Goal: Information Seeking & Learning: Learn about a topic

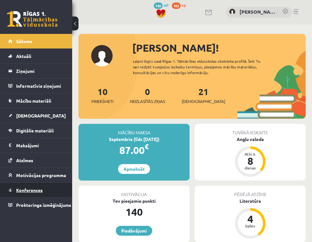
click at [30, 187] on span "Konferences" at bounding box center [29, 190] width 27 height 6
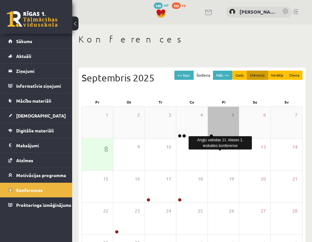
click at [214, 138] on link at bounding box center [212, 136] width 4 height 4
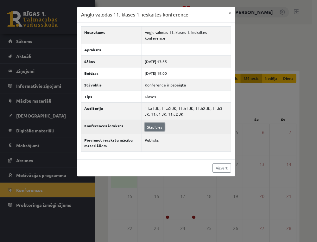
click at [154, 123] on link "Skatīties" at bounding box center [155, 127] width 20 height 8
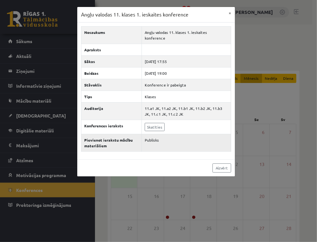
click at [156, 138] on td "Publisks" at bounding box center [186, 142] width 89 height 17
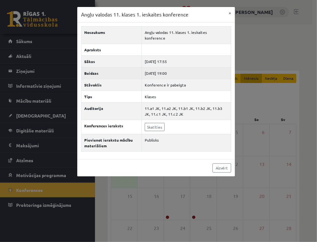
click at [184, 67] on td "2025-09-05 19:00" at bounding box center [186, 73] width 89 height 12
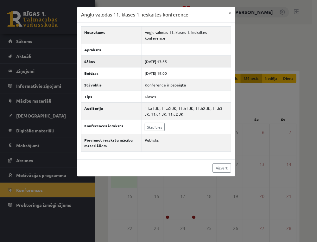
click at [183, 55] on td "2025-09-05 17:55" at bounding box center [186, 61] width 89 height 12
click at [232, 13] on button "×" at bounding box center [230, 13] width 10 height 12
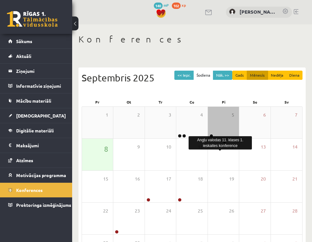
click at [214, 138] on link at bounding box center [212, 136] width 4 height 4
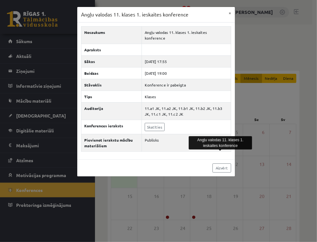
click at [190, 160] on div "Aizvērt" at bounding box center [156, 167] width 158 height 17
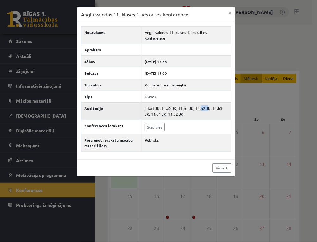
drag, startPoint x: 196, startPoint y: 101, endPoint x: 204, endPoint y: 102, distance: 8.6
click at [204, 102] on td "11.a1 JK, 11.a2 JK, 11.b1 JK, 11.b2 JK, 11.b3 JK, 11.c1 JK, 11.c2 JK" at bounding box center [186, 110] width 89 height 17
drag, startPoint x: 194, startPoint y: 102, endPoint x: 209, endPoint y: 103, distance: 15.6
click at [209, 103] on td "11.a1 JK, 11.a2 JK, 11.b1 JK, 11.b2 JK, 11.b3 JK, 11.c1 JK, 11.c2 JK" at bounding box center [186, 110] width 89 height 17
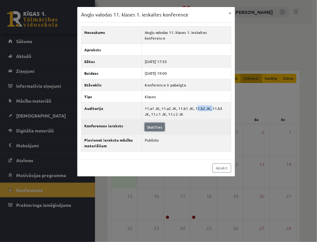
click at [161, 123] on link "Skatīties" at bounding box center [155, 127] width 20 height 8
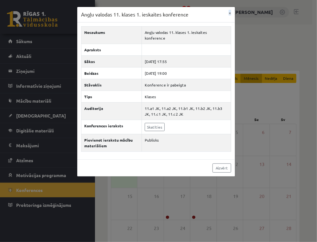
drag, startPoint x: 197, startPoint y: 14, endPoint x: 203, endPoint y: 25, distance: 12.8
click at [203, 25] on div "Angļu valodas 11. klases 1. ieskaites konference × Nosaukums Angļu valodas 11. …" at bounding box center [156, 92] width 158 height 170
click at [202, 9] on div "Angļu valodas 11. klases 1. ieskaites konference ×" at bounding box center [156, 15] width 158 height 16
click at [231, 13] on button "×" at bounding box center [230, 13] width 10 height 12
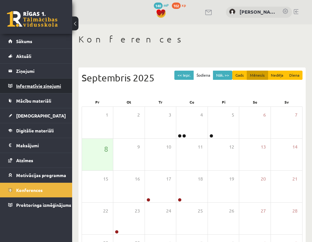
click at [38, 87] on legend "Informatīvie ziņojumi 0" at bounding box center [40, 86] width 48 height 15
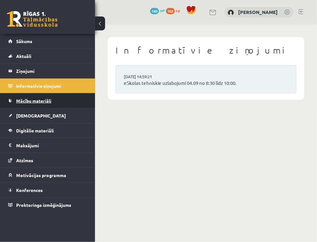
click at [36, 100] on span "Mācību materiāli" at bounding box center [33, 101] width 35 height 6
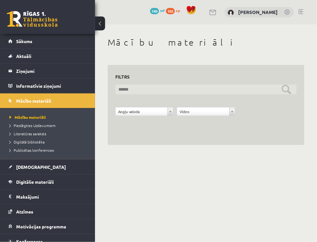
click at [140, 91] on input "text" at bounding box center [206, 90] width 182 height 10
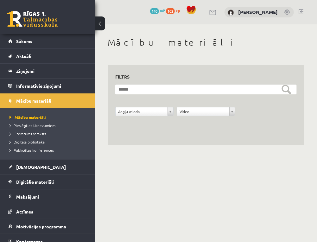
click at [161, 141] on div "**********" at bounding box center [206, 105] width 197 height 80
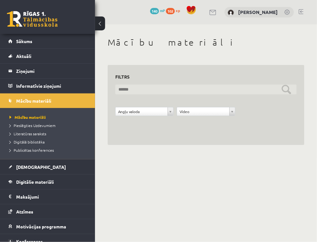
click at [286, 90] on input "text" at bounding box center [206, 90] width 182 height 10
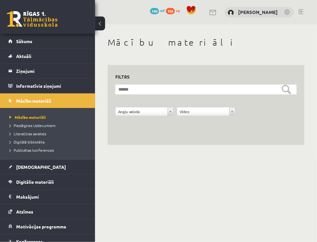
drag, startPoint x: 176, startPoint y: 132, endPoint x: 121, endPoint y: 89, distance: 69.5
click at [170, 130] on div "**********" at bounding box center [206, 105] width 197 height 80
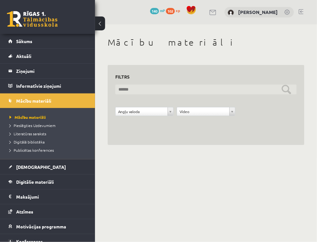
click at [125, 90] on input "text" at bounding box center [206, 90] width 182 height 10
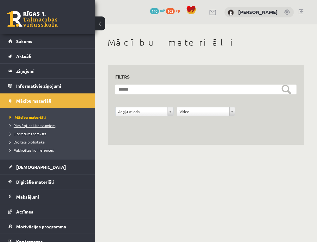
click at [43, 125] on span "Pieslēgties Uzdevumiem" at bounding box center [33, 125] width 46 height 5
click at [35, 143] on span "Digitālā bibliotēka" at bounding box center [27, 141] width 35 height 5
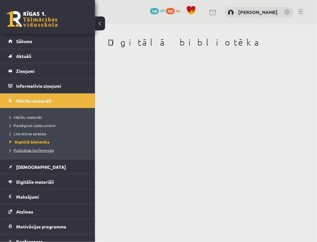
click at [34, 149] on span "Publicētas konferences" at bounding box center [32, 150] width 44 height 5
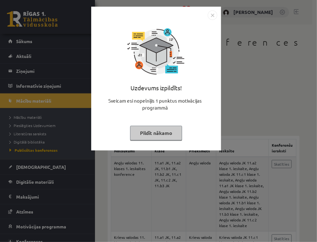
click at [148, 134] on button "Pildīt nākamo" at bounding box center [156, 133] width 52 height 15
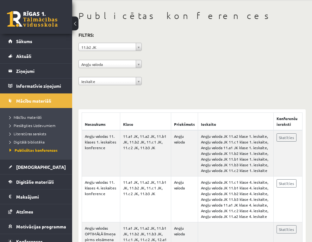
scroll to position [32, 0]
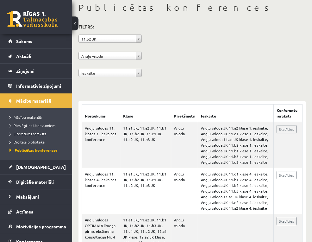
click at [147, 92] on div "**********" at bounding box center [192, 207] width 240 height 428
click at [278, 133] on link "Skatīties" at bounding box center [287, 129] width 20 height 8
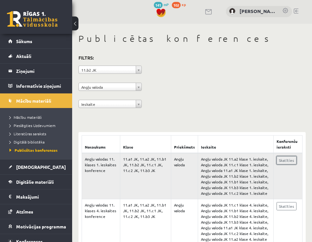
scroll to position [0, 0]
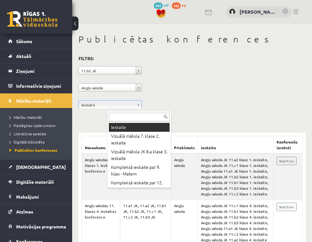
drag, startPoint x: 207, startPoint y: 91, endPoint x: 201, endPoint y: 93, distance: 6.9
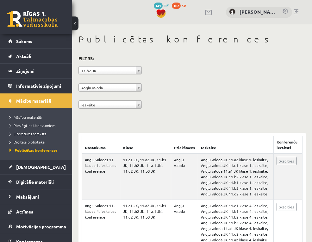
click at [195, 121] on div "**********" at bounding box center [192, 238] width 240 height 428
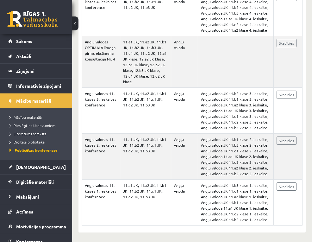
scroll to position [347, 0]
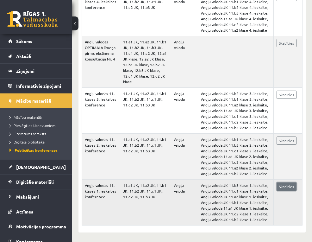
click at [285, 183] on link "Skatīties" at bounding box center [287, 187] width 20 height 8
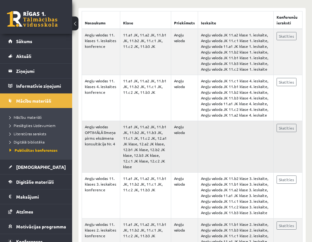
scroll to position [93, 0]
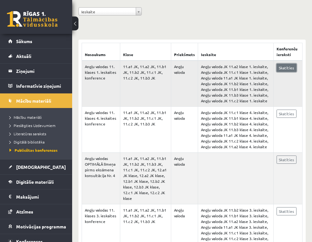
click at [280, 72] on link "Skatīties" at bounding box center [287, 68] width 20 height 8
click at [280, 71] on link "Skatīties" at bounding box center [287, 68] width 20 height 8
click at [36, 143] on span "Digitālā bibliotēka" at bounding box center [27, 141] width 35 height 5
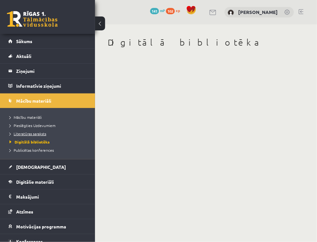
click at [33, 134] on span "Literatūras saraksts" at bounding box center [28, 133] width 37 height 5
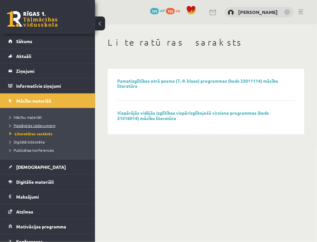
click at [34, 127] on span "Pieslēgties Uzdevumiem" at bounding box center [33, 125] width 46 height 5
